Goal: Task Accomplishment & Management: Complete application form

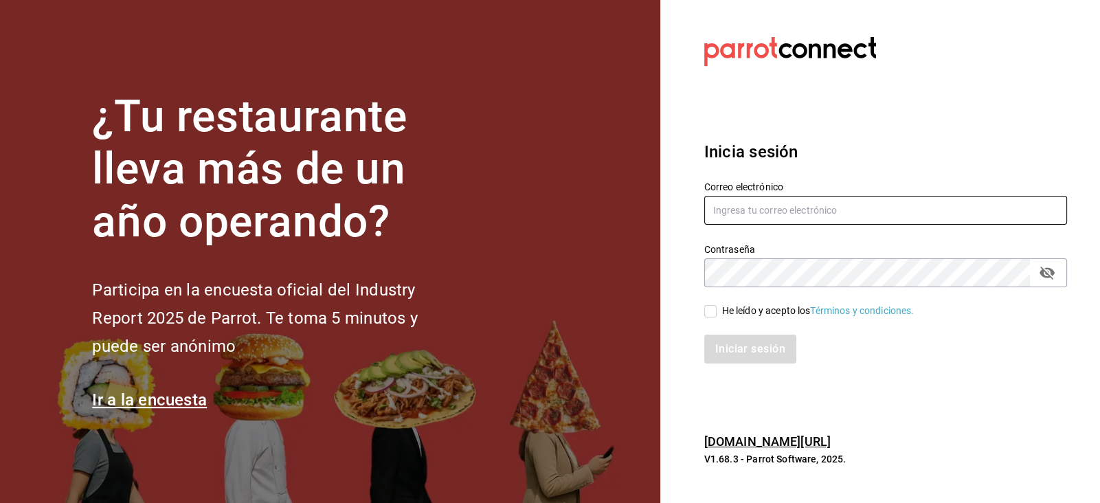
type input "Carmona.quihuis.claudia@gmail.com"
click at [714, 315] on input "He leído y acepto los Términos y condiciones." at bounding box center [710, 311] width 12 height 12
checkbox input "true"
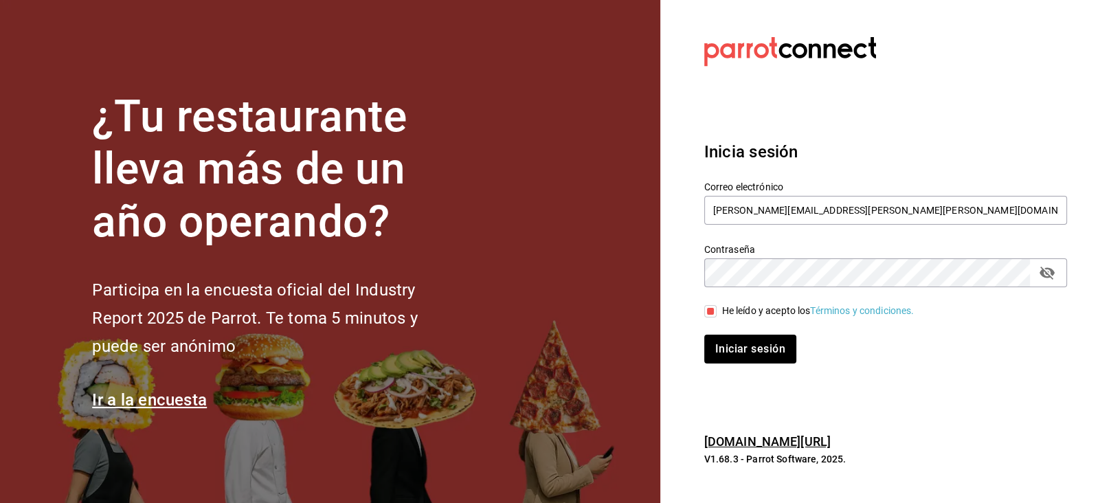
click at [716, 331] on div "Iniciar sesión" at bounding box center [877, 340] width 379 height 45
click at [723, 343] on button "Iniciar sesión" at bounding box center [750, 349] width 93 height 29
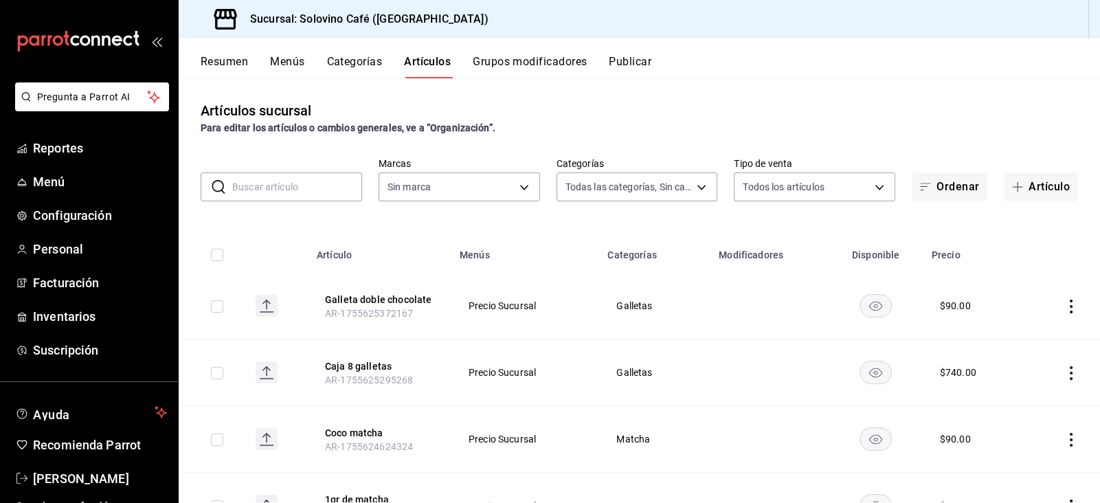
type input "befb845d-3f14-44c0-a19f-bd96c6595837,a12d1de1-ccfe-4c3b-8c13-96d7617c50b5,766f1…"
type input "f3d0456f-51cd-406f-9a4c-998ecba20d3e"
click at [341, 58] on button "Categorías" at bounding box center [355, 66] width 56 height 23
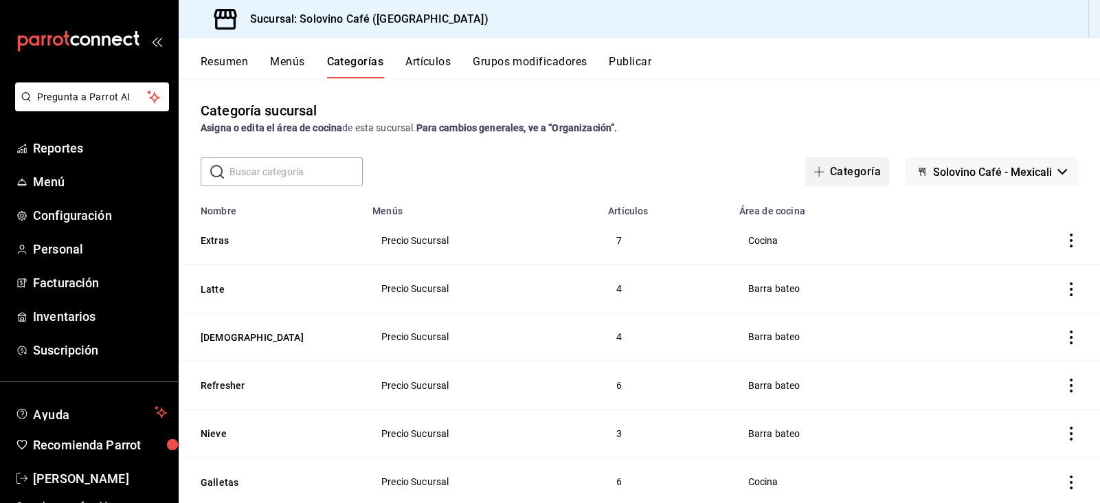
click at [861, 176] on button "Categoría" at bounding box center [847, 171] width 84 height 29
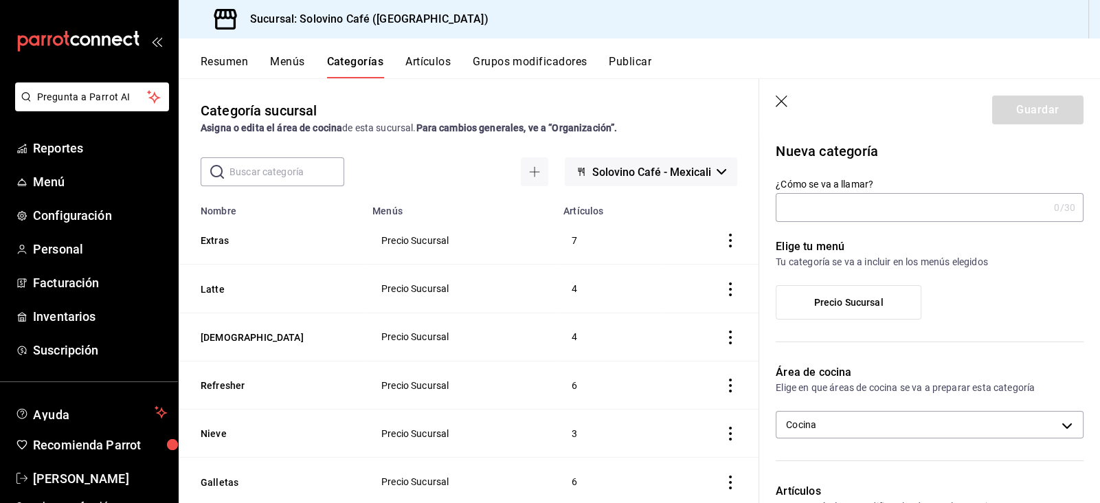
click at [828, 201] on input "¿Cómo se va a llamar?" at bounding box center [912, 207] width 273 height 27
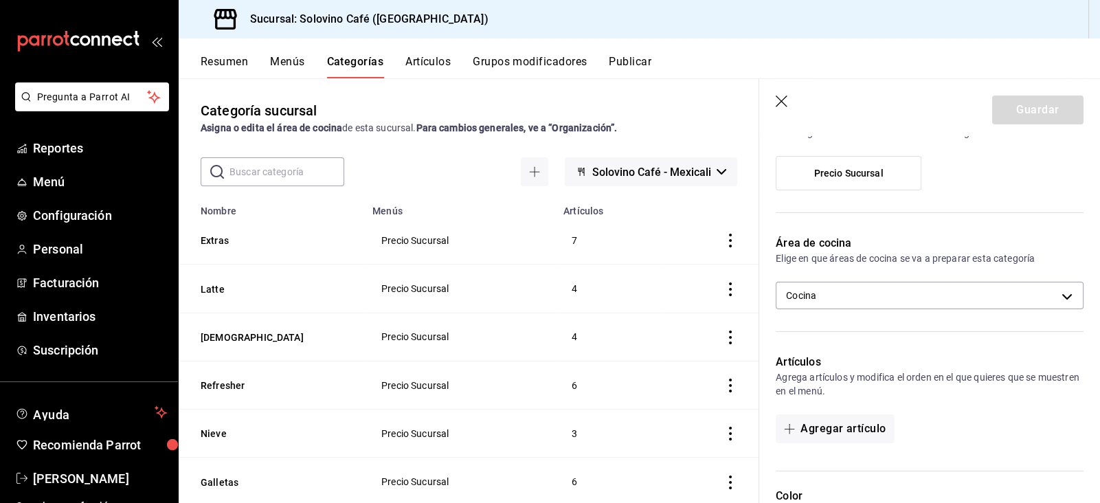
scroll to position [137, 0]
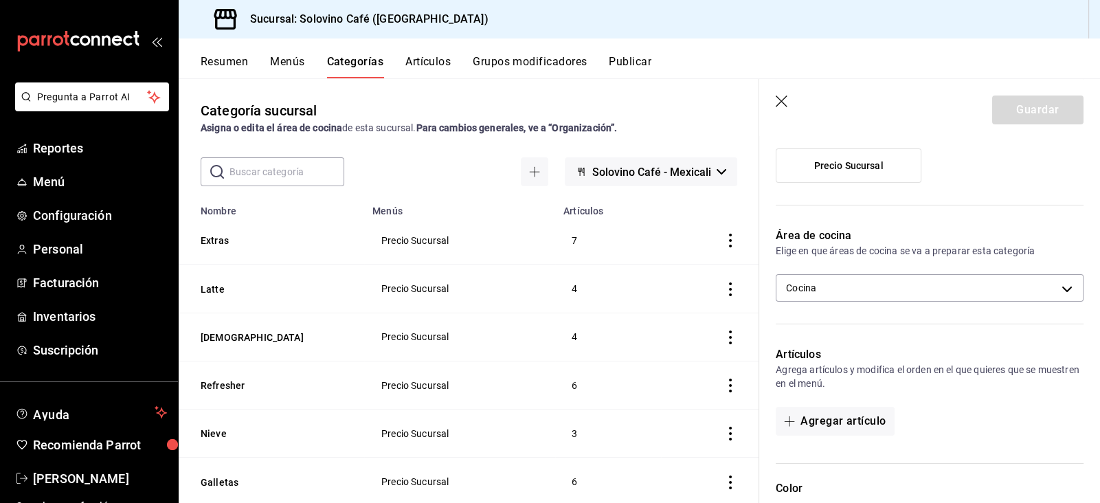
type input "Merch"
drag, startPoint x: 898, startPoint y: 321, endPoint x: 880, endPoint y: 262, distance: 61.1
click at [880, 262] on div "Área de cocina Elige en que áreas de cocina se va a preparar esta categoría Coc…" at bounding box center [921, 270] width 324 height 119
click at [860, 278] on body "Pregunta a Parrot AI Reportes Menú Configuración Personal Facturación Inventari…" at bounding box center [550, 251] width 1100 height 503
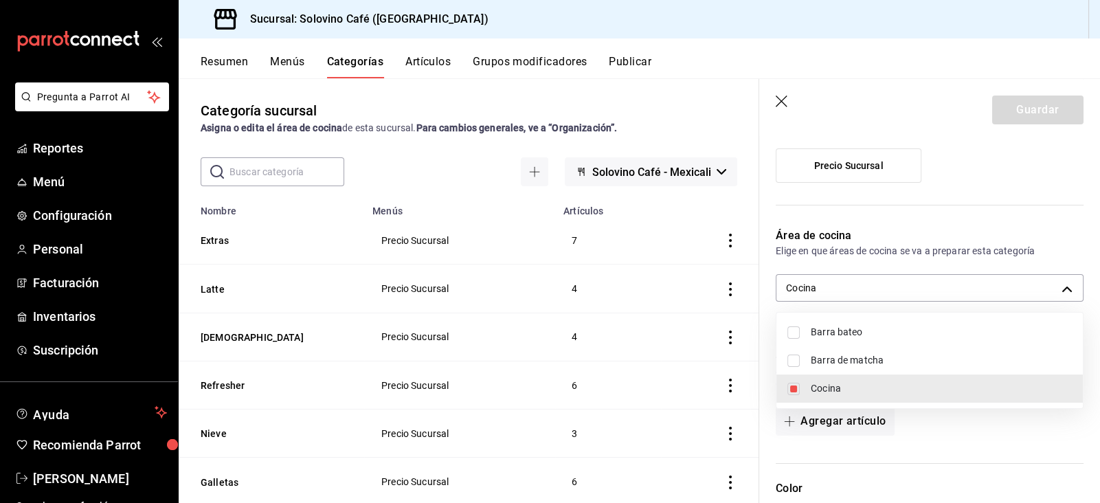
click at [1060, 283] on div at bounding box center [550, 251] width 1100 height 503
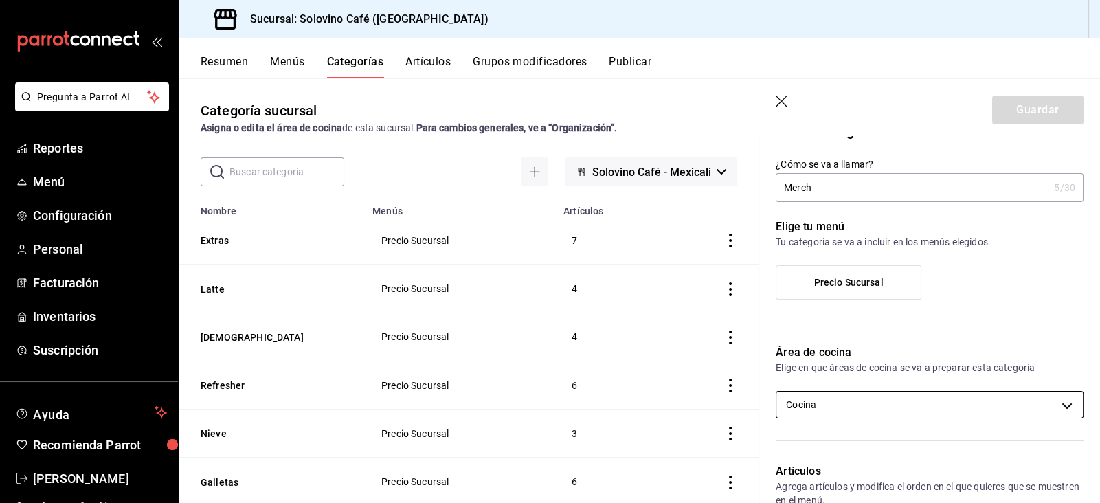
scroll to position [0, 0]
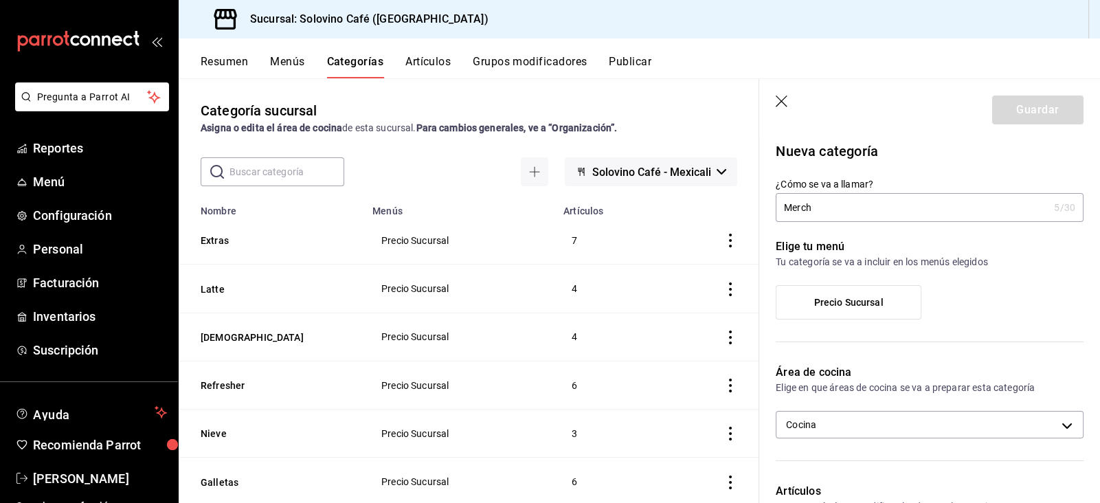
click at [817, 309] on label "Precio Sucursal" at bounding box center [848, 302] width 144 height 33
click at [0, 0] on input "Precio Sucursal" at bounding box center [0, 0] width 0 height 0
click at [997, 121] on button "Guardar" at bounding box center [1037, 109] width 91 height 29
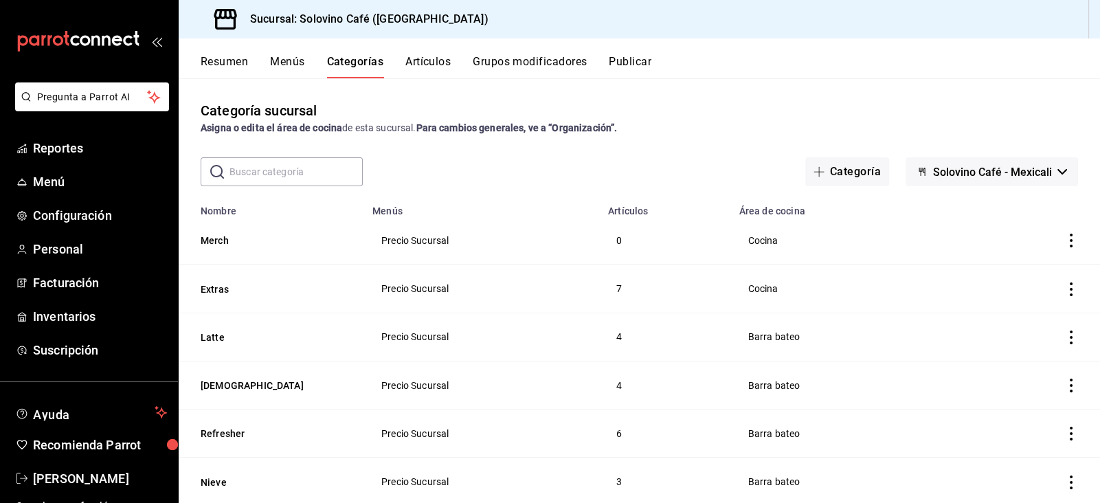
click at [415, 55] on button "Artículos" at bounding box center [427, 66] width 45 height 23
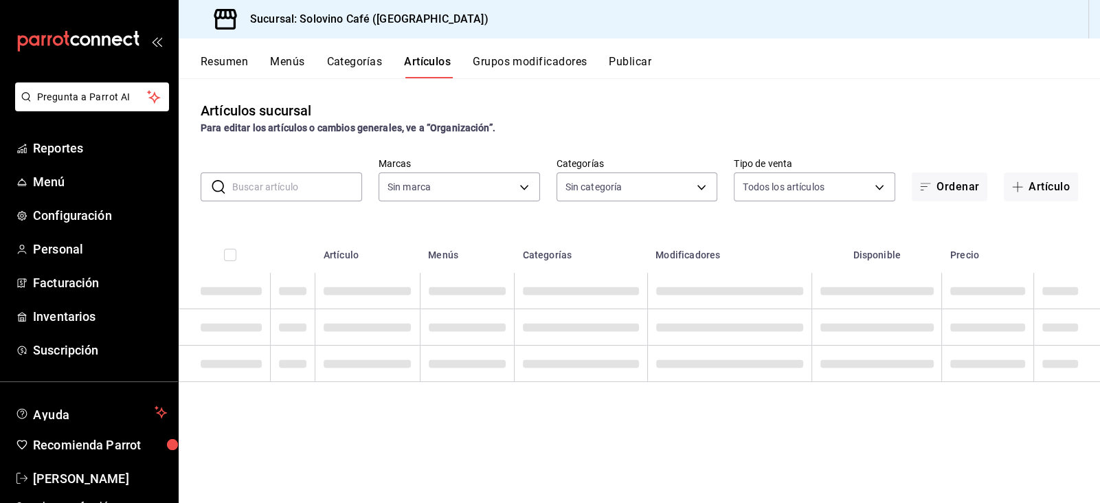
type input "f3d0456f-51cd-406f-9a4c-998ecba20d3e"
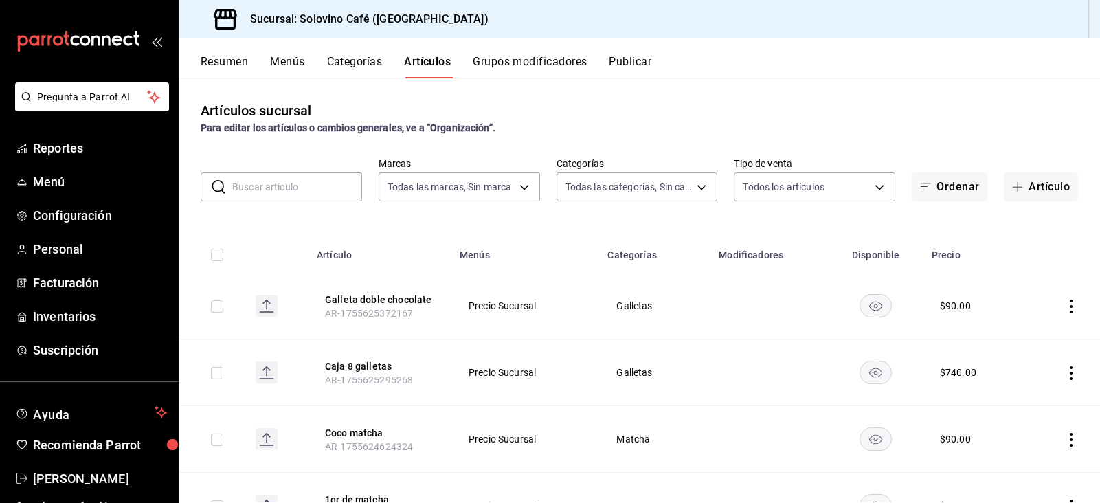
type input "9eec1b57-d20d-4a17-8b76-f1823765e731,befb845d-3f14-44c0-a19f-bd96c6595837,a12d1…"
click at [1017, 187] on icon "button" at bounding box center [1017, 186] width 11 height 11
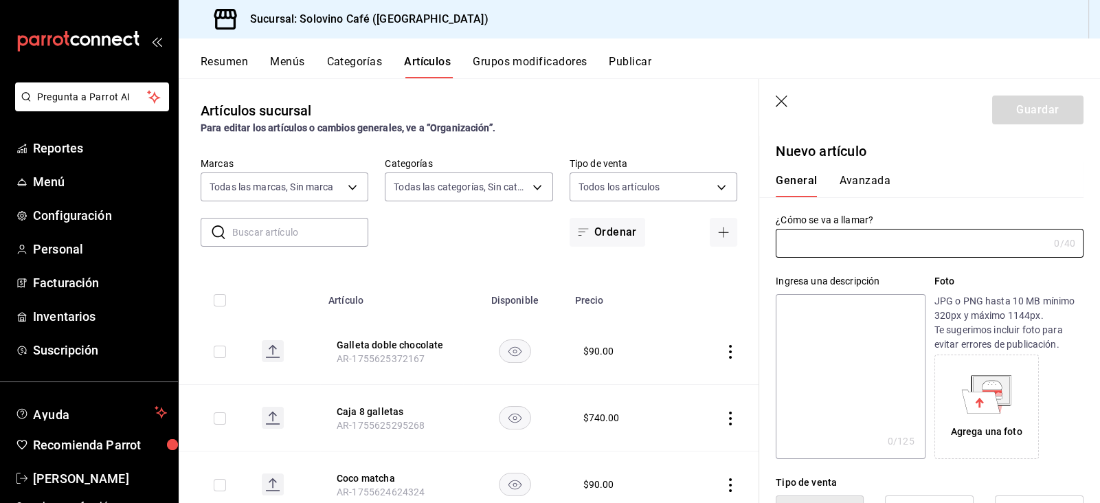
type input "AR-1755728195642"
click at [814, 243] on input "t-shirt [PERSON_NAME]" at bounding box center [909, 242] width 267 height 27
drag, startPoint x: 814, startPoint y: 243, endPoint x: 862, endPoint y: 240, distance: 48.2
click at [862, 240] on input "t-shirt [PERSON_NAME]" at bounding box center [909, 242] width 267 height 27
drag, startPoint x: 903, startPoint y: 247, endPoint x: 713, endPoint y: 222, distance: 191.3
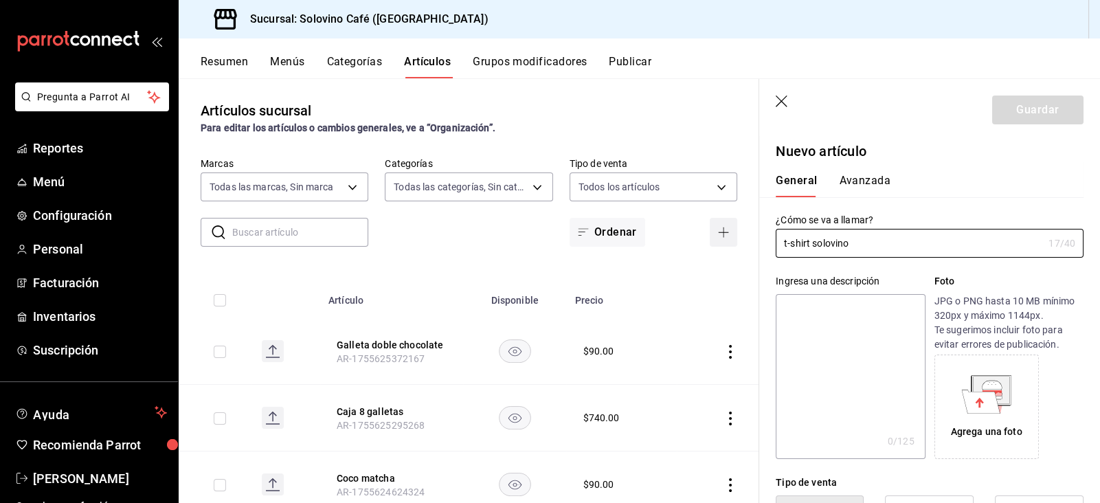
click at [713, 222] on main "Artículos sucursal Para editar los artículos o cambios generales, ve a “Organiz…" at bounding box center [639, 290] width 921 height 425
click at [812, 243] on input "Camiseta solovino" at bounding box center [909, 242] width 267 height 27
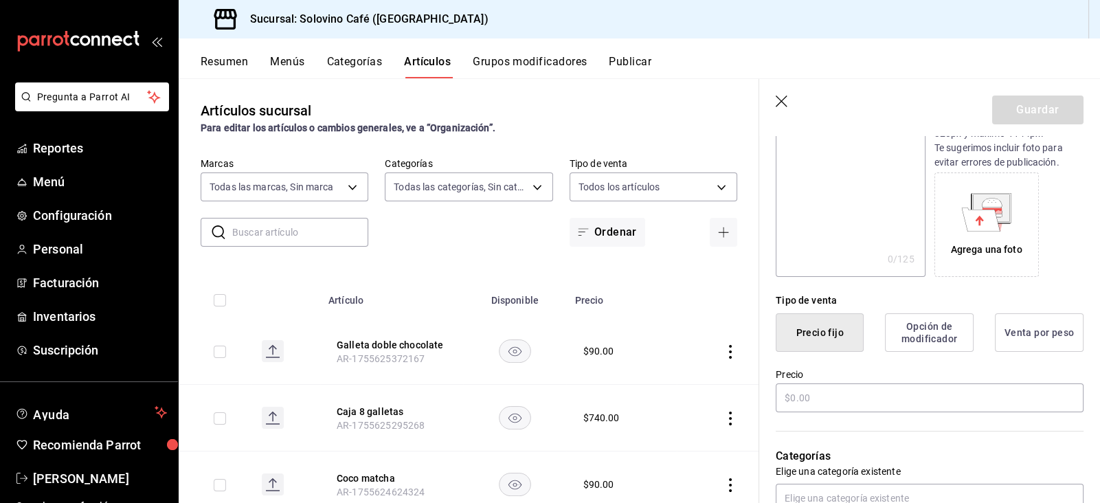
scroll to position [222, 0]
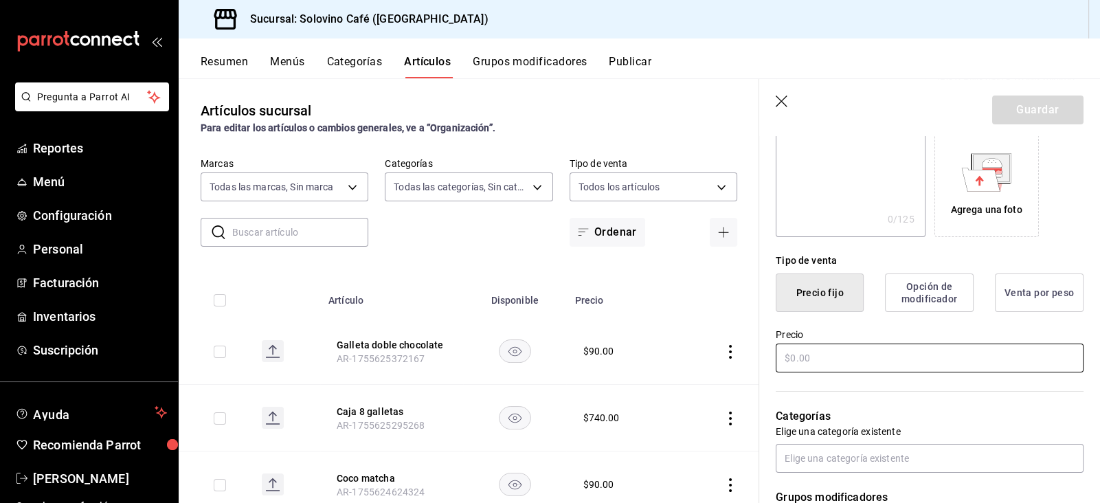
type input "t-shirt solovino"
click at [832, 346] on input "text" at bounding box center [930, 357] width 308 height 29
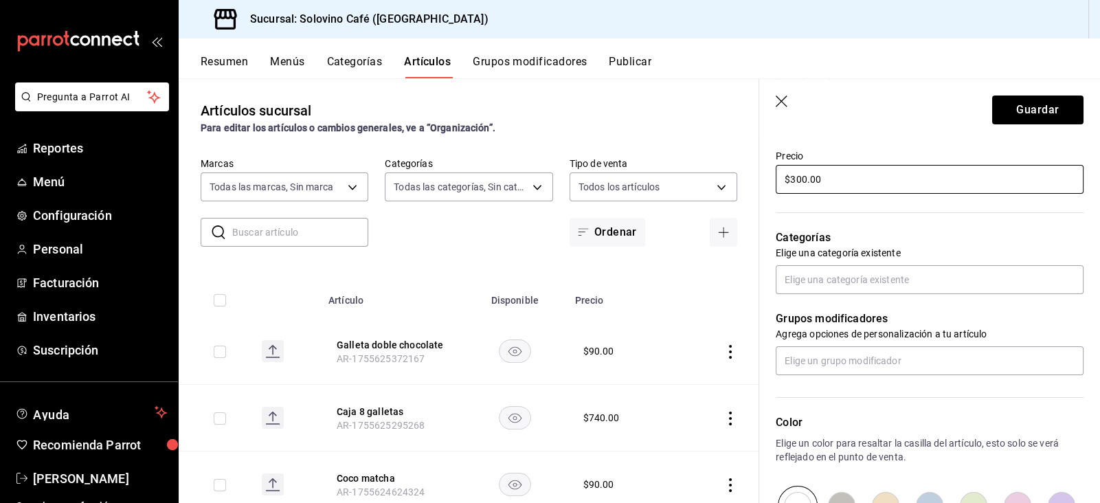
scroll to position [405, 0]
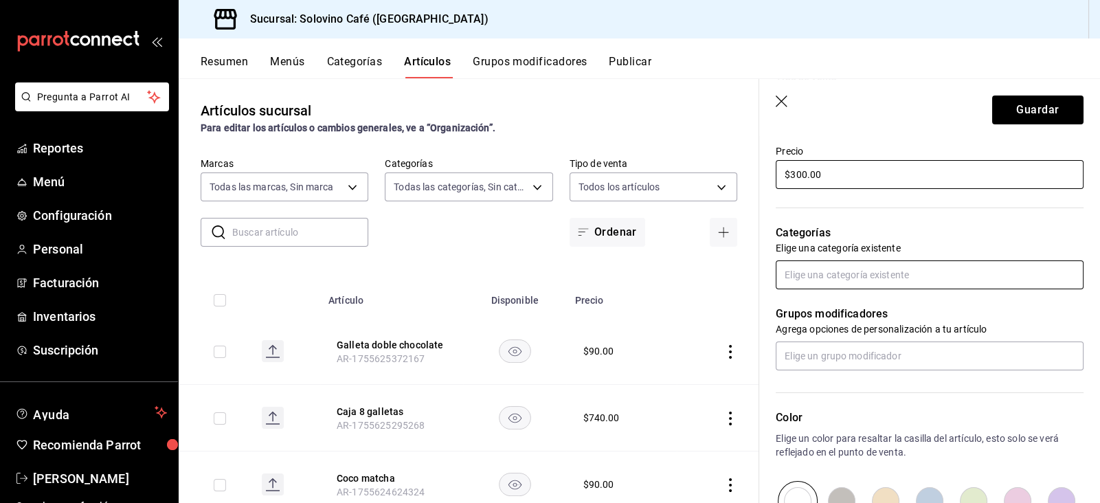
type input "$300.00"
click at [861, 278] on input "text" at bounding box center [930, 274] width 308 height 29
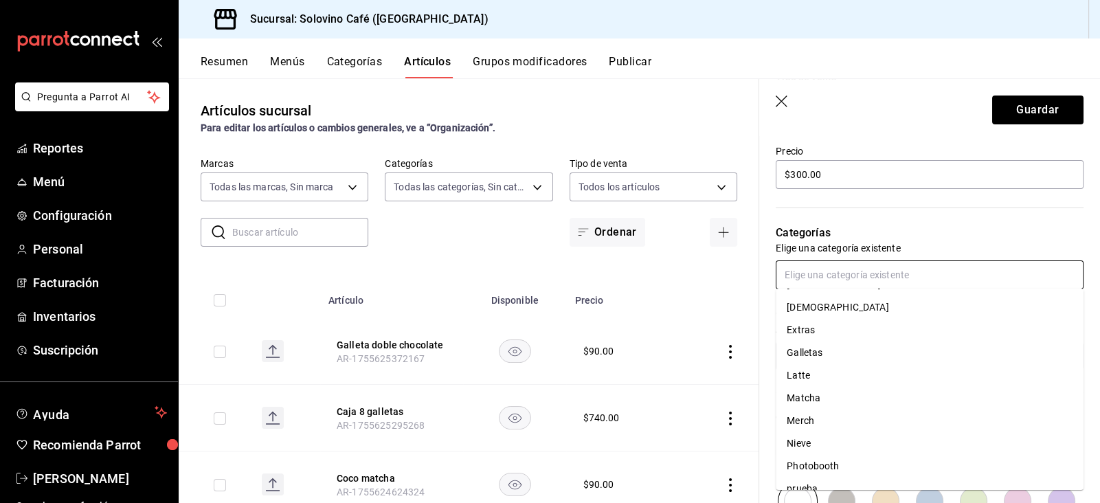
scroll to position [19, 0]
click at [811, 425] on li "Merch" at bounding box center [930, 422] width 308 height 23
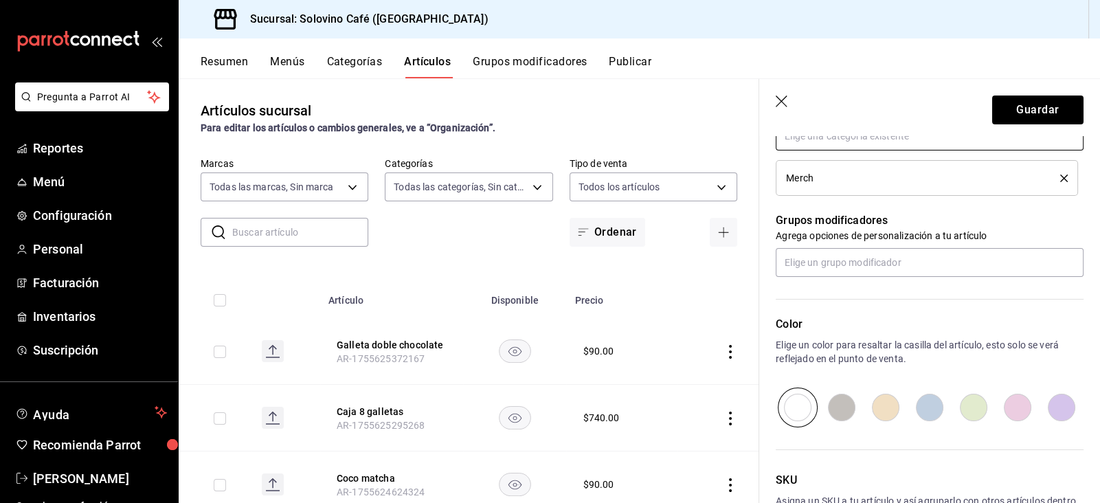
scroll to position [640, 0]
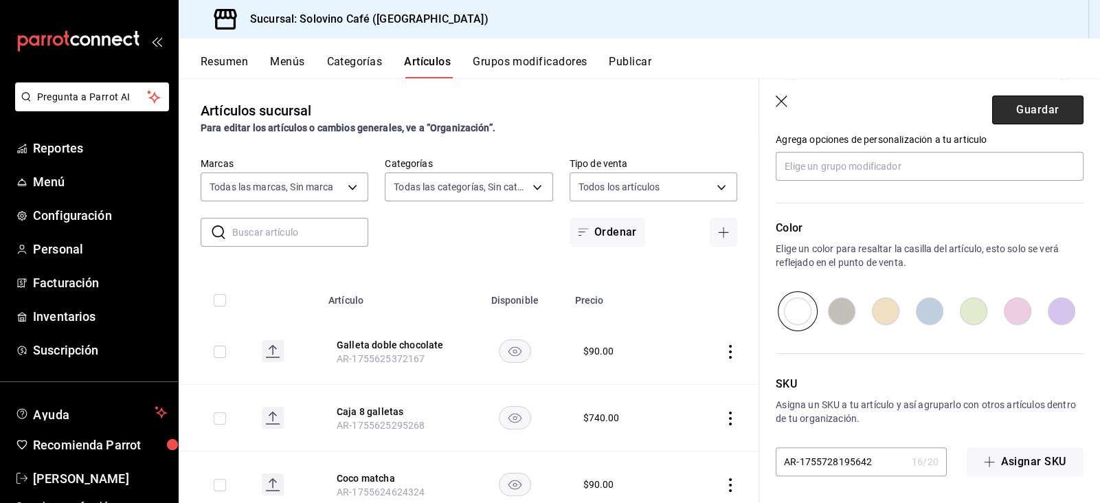
click at [995, 113] on button "Guardar" at bounding box center [1037, 109] width 91 height 29
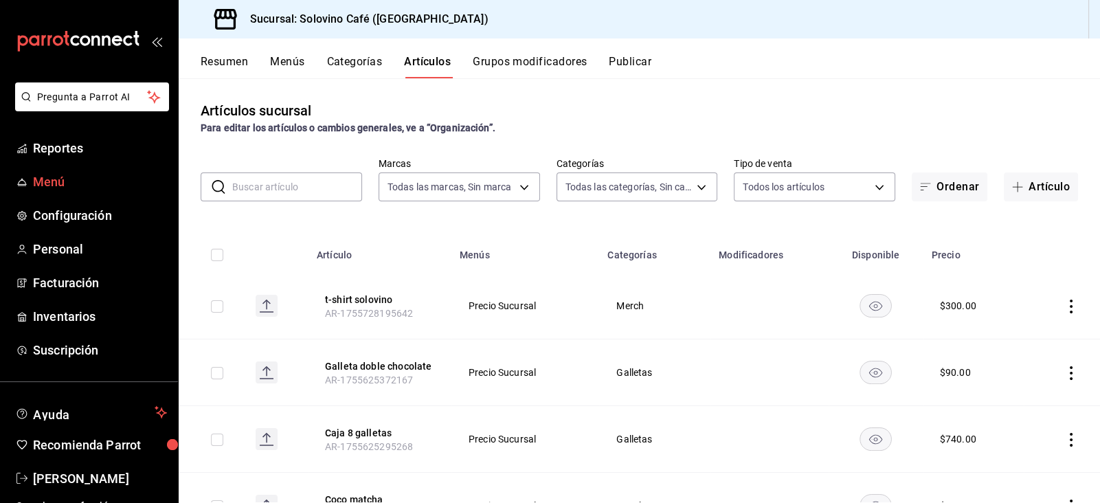
click at [56, 186] on span "Menú" at bounding box center [100, 181] width 134 height 19
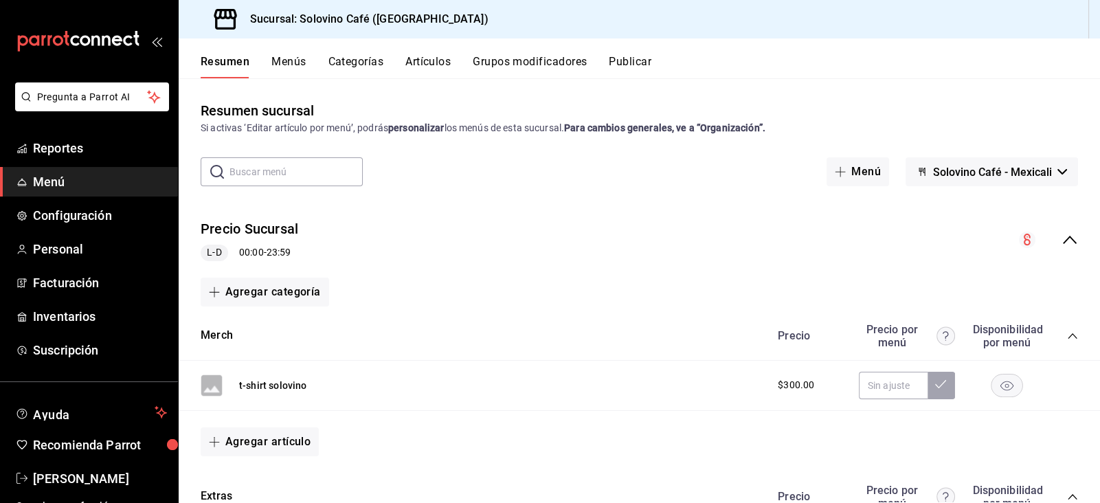
click at [352, 66] on button "Categorías" at bounding box center [356, 66] width 56 height 23
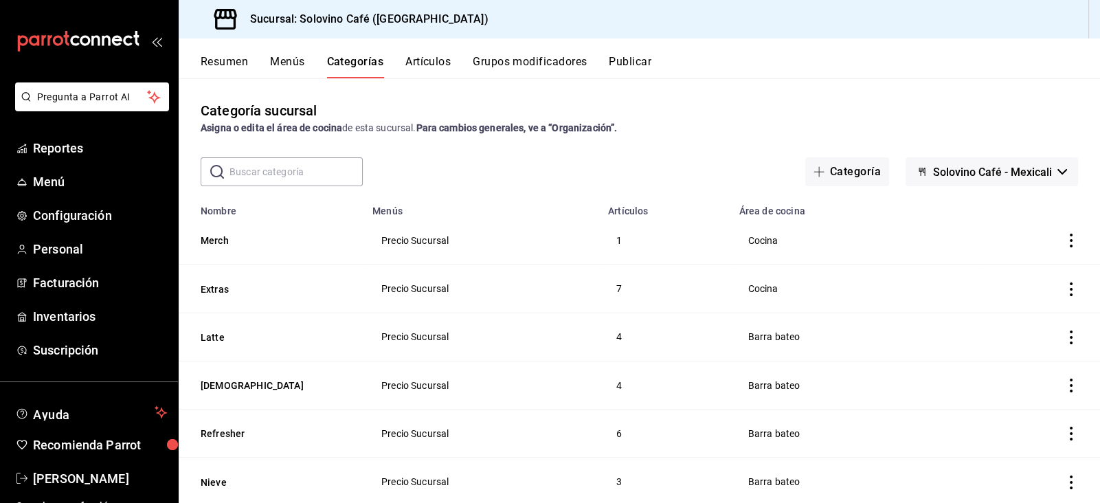
click at [445, 65] on button "Artículos" at bounding box center [427, 66] width 45 height 23
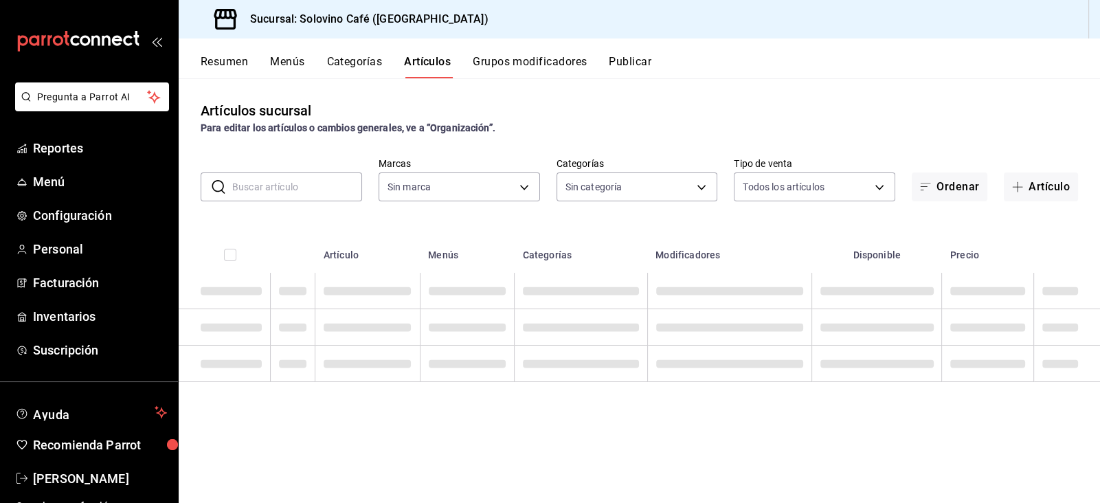
type input "f3d0456f-51cd-406f-9a4c-998ecba20d3e"
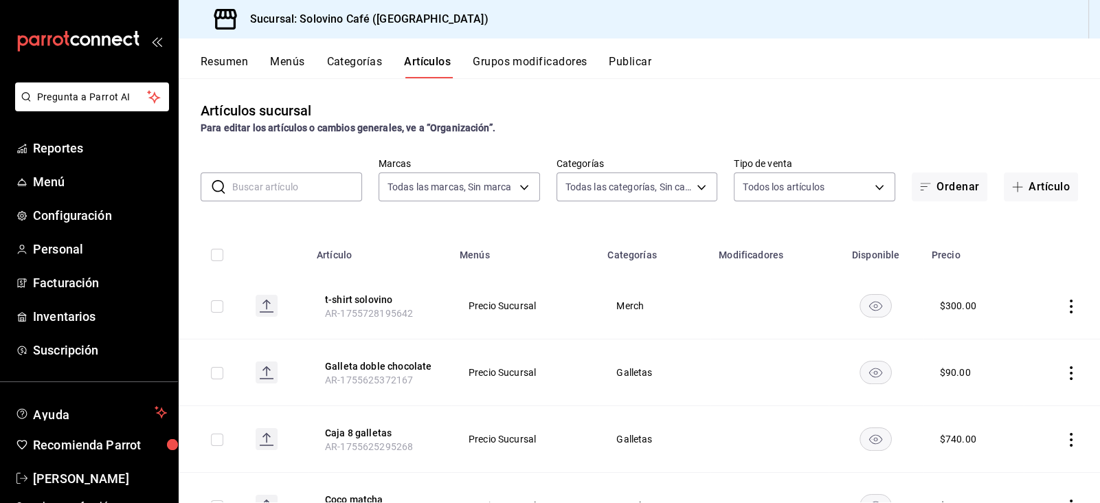
type input "9eec1b57-d20d-4a17-8b76-f1823765e731,befb845d-3f14-44c0-a19f-bd96c6595837,a12d1…"
click at [303, 183] on input "text" at bounding box center [297, 186] width 130 height 27
click at [1035, 190] on button "Artículo" at bounding box center [1041, 186] width 74 height 29
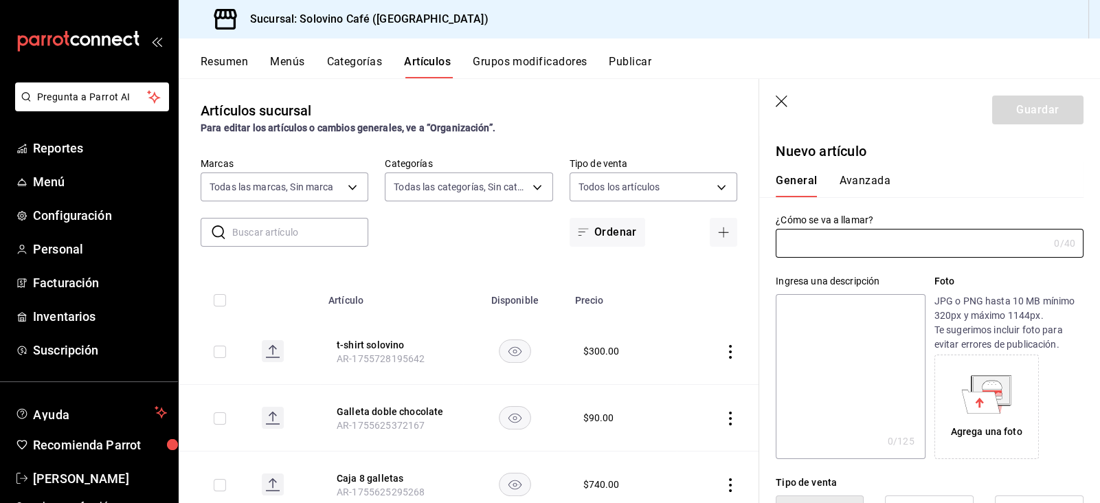
type input "AR-1755728327277"
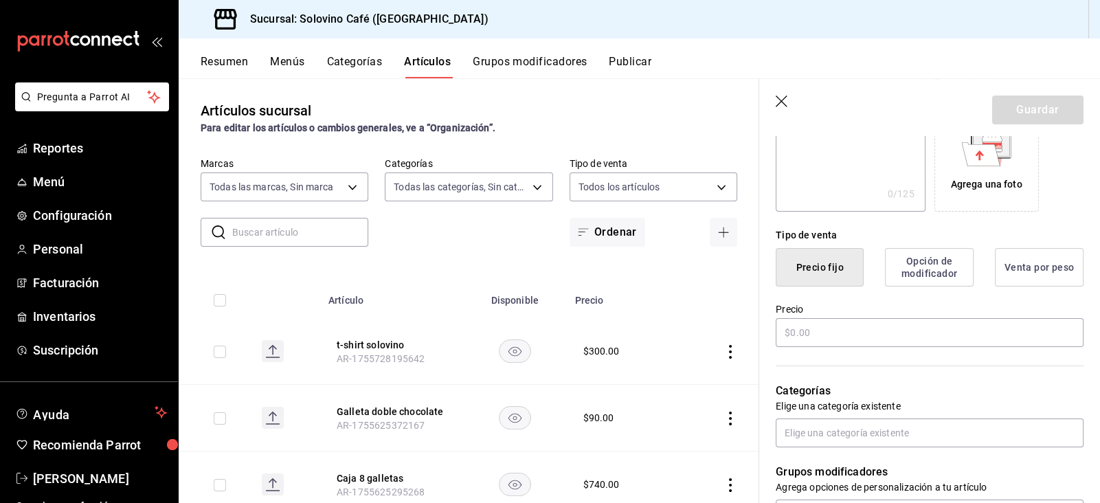
scroll to position [295, 0]
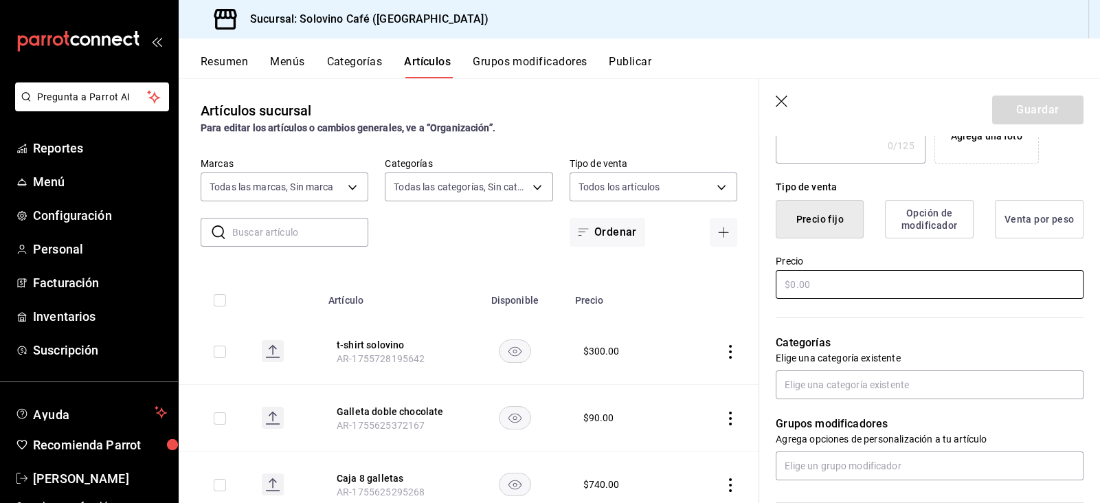
type input "[US_STATE] latte"
click at [822, 276] on input "text" at bounding box center [930, 284] width 308 height 29
type input "$9.00"
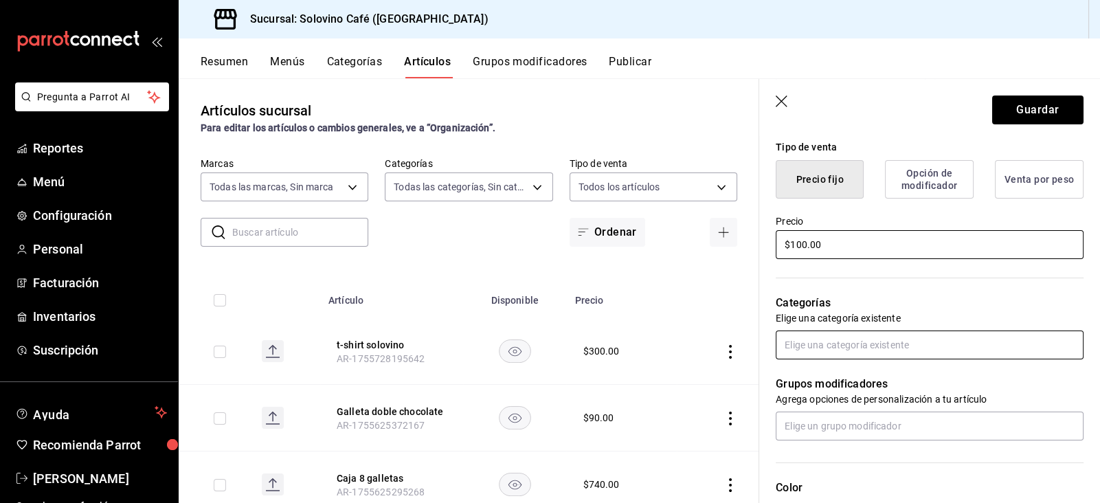
scroll to position [341, 0]
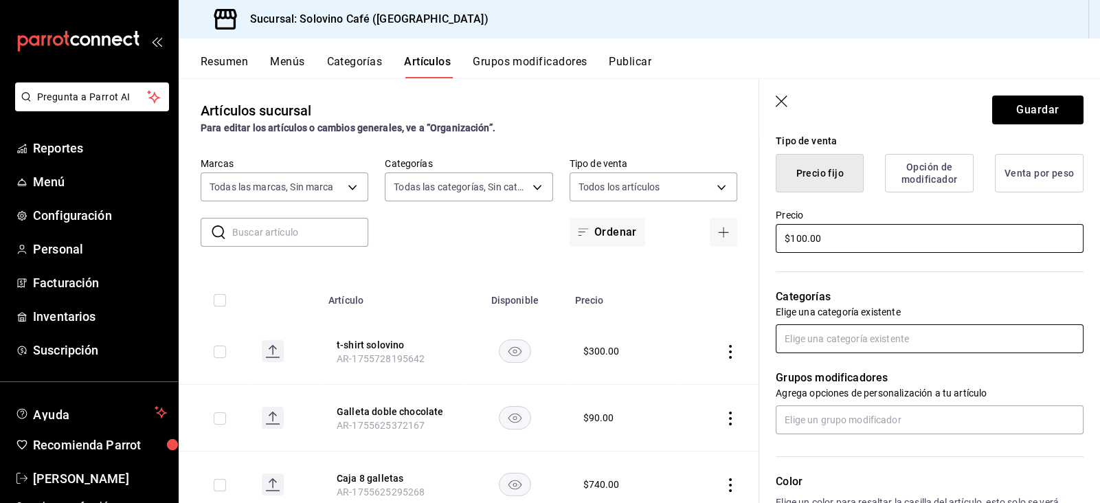
type input "$100.00"
click at [860, 334] on input "text" at bounding box center [930, 338] width 308 height 29
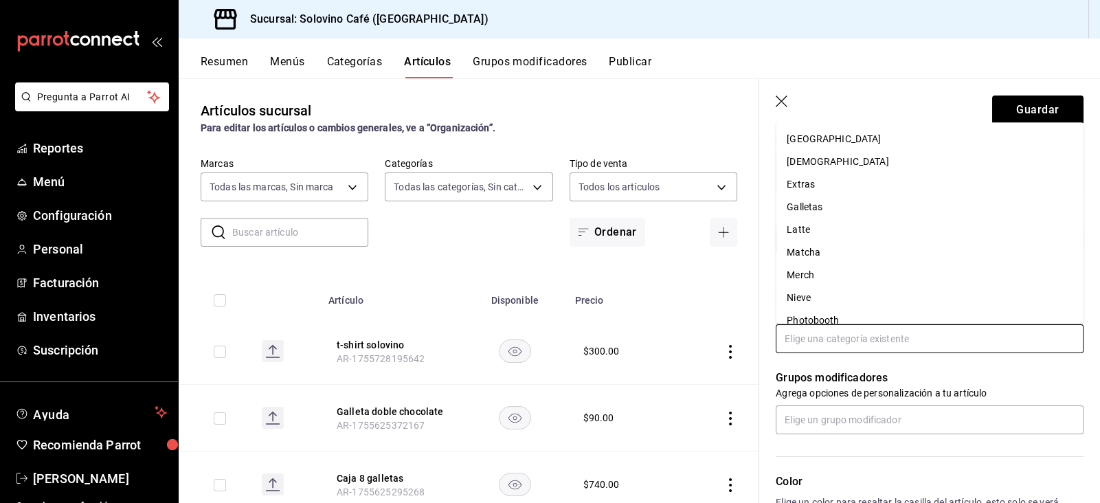
click at [800, 234] on li "Latte" at bounding box center [930, 229] width 308 height 23
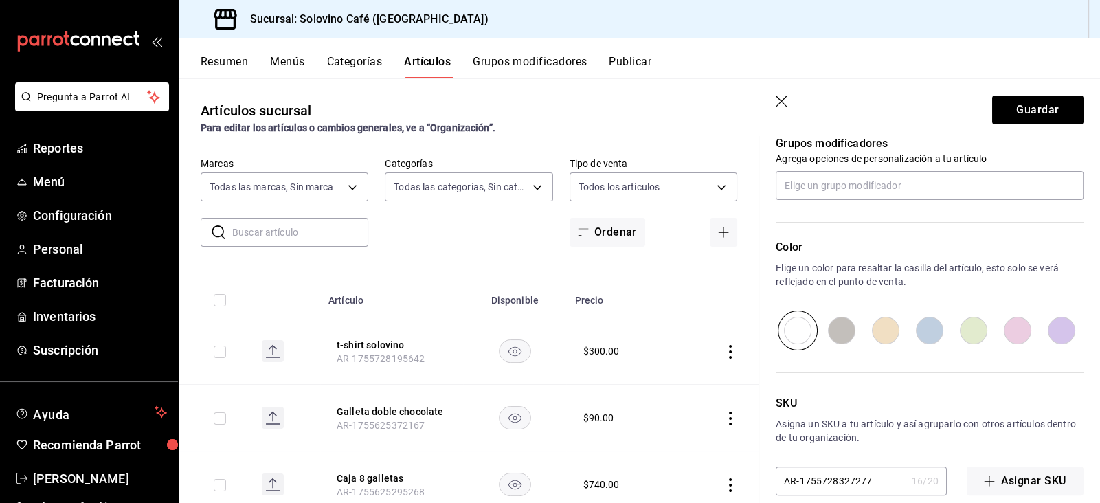
scroll to position [640, 0]
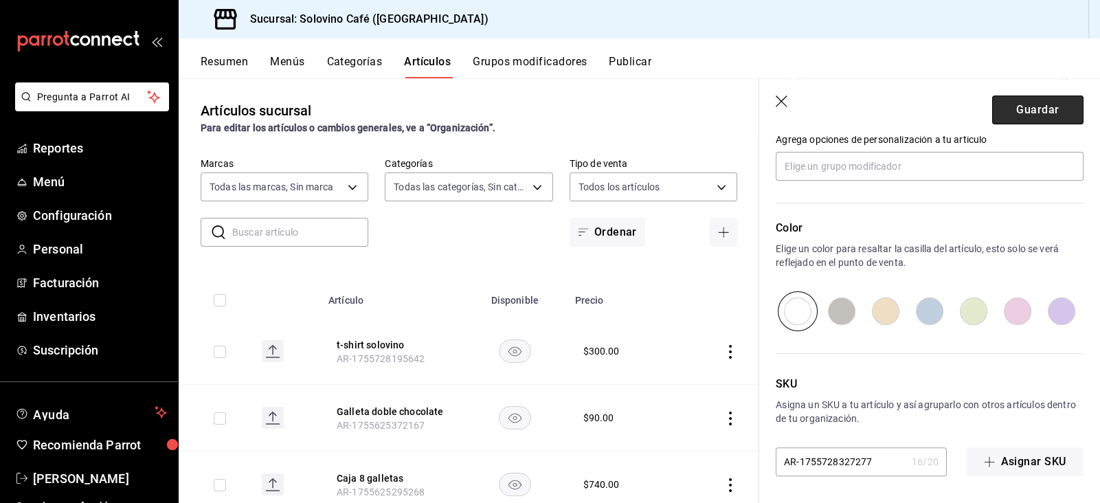
click at [1033, 113] on button "Guardar" at bounding box center [1037, 109] width 91 height 29
